Goal: Complete application form

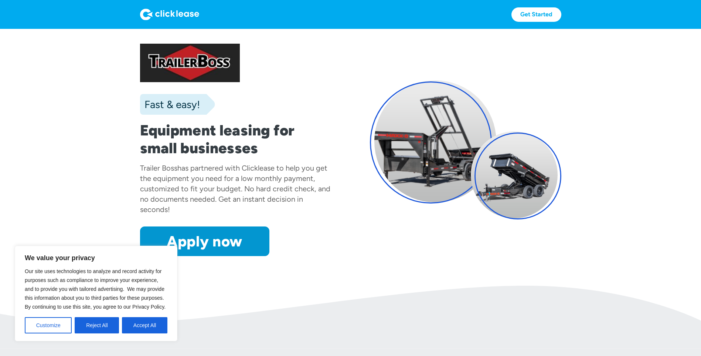
click at [82, 104] on section "Fast & easy! Equipment leasing for small businesses Trailer Boss has partnered …" at bounding box center [350, 157] width 701 height 256
click at [100, 327] on button "Reject All" at bounding box center [97, 325] width 44 height 16
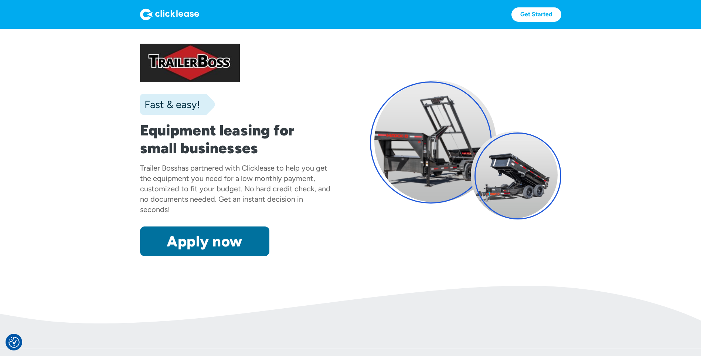
click at [192, 247] on link "Apply now" at bounding box center [204, 241] width 129 height 30
